Goal: Register for event/course

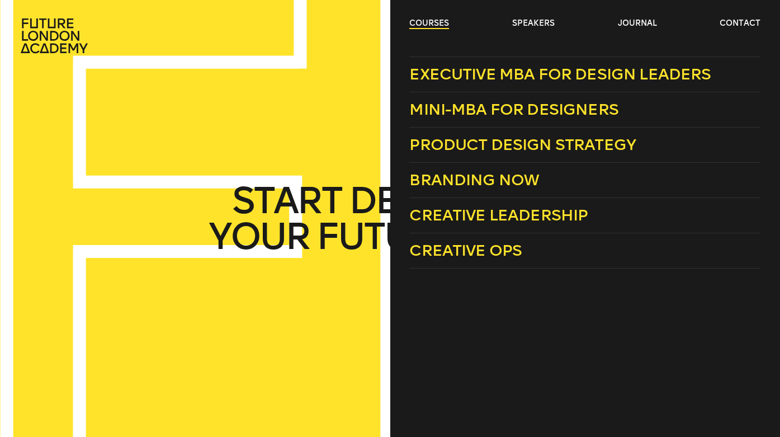
click at [417, 24] on link "courses" at bounding box center [429, 23] width 40 height 11
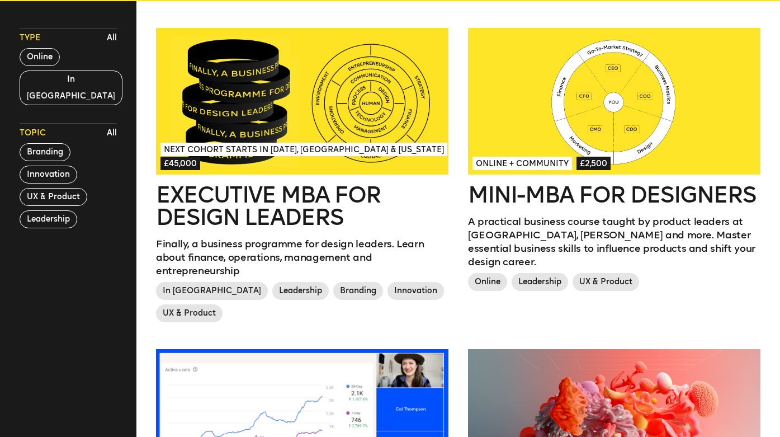
scroll to position [324, 0]
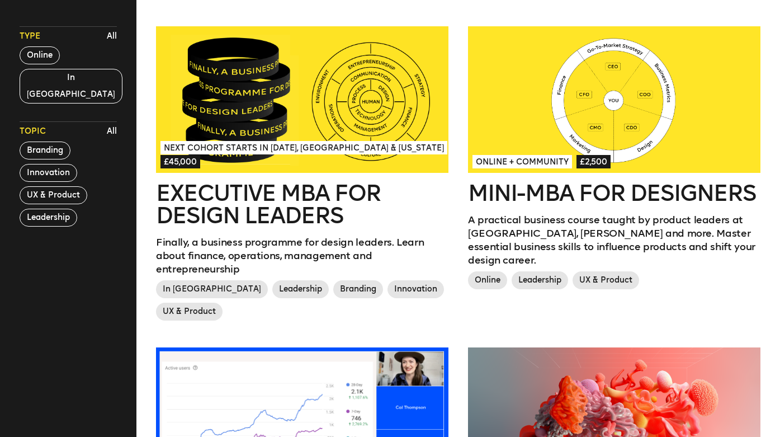
click at [600, 138] on div at bounding box center [614, 99] width 292 height 146
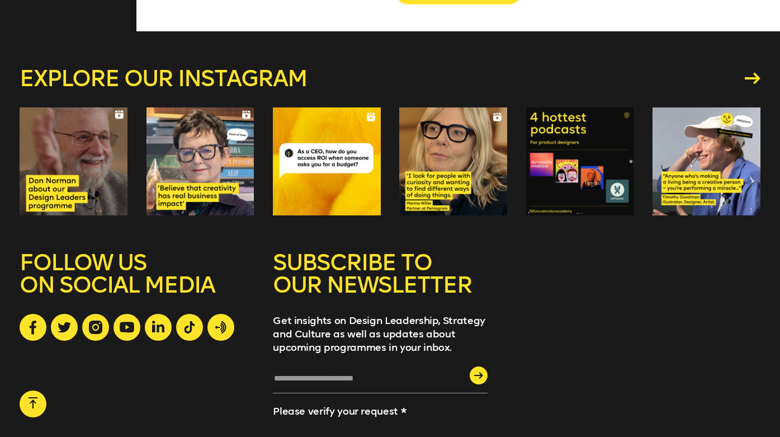
scroll to position [1606, 0]
